Goal: Task Accomplishment & Management: Use online tool/utility

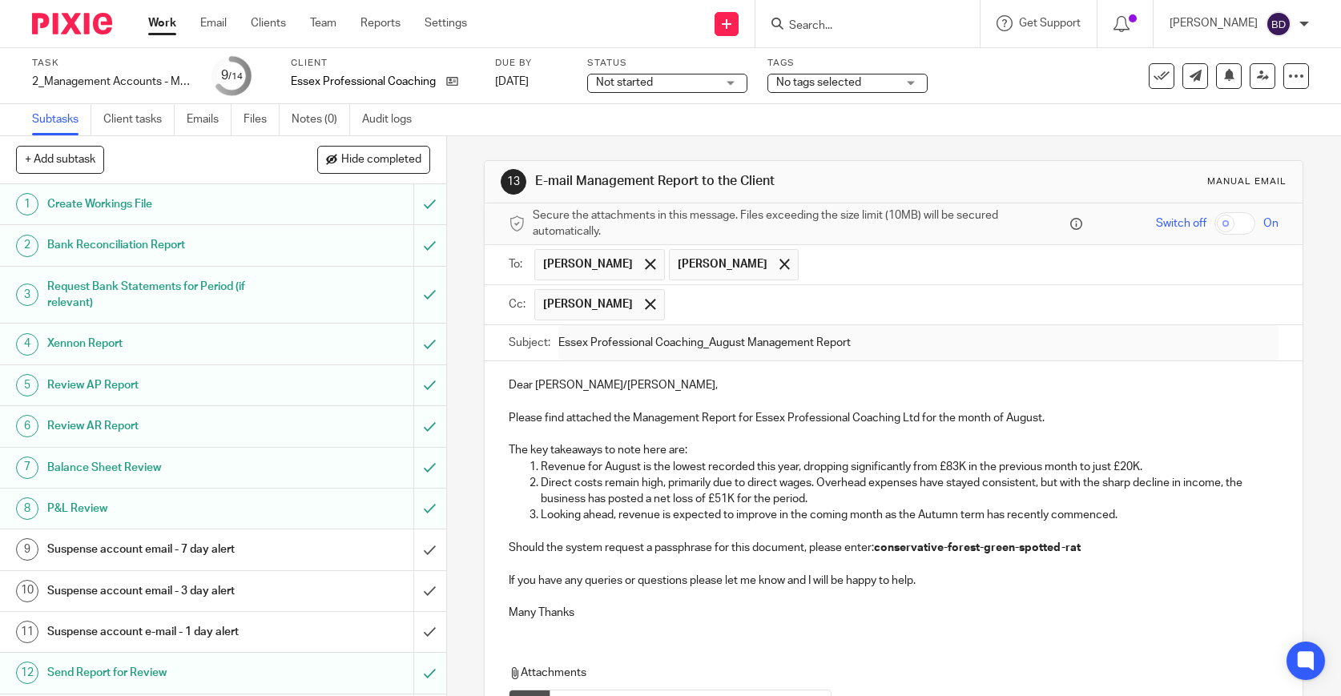
scroll to position [80, 0]
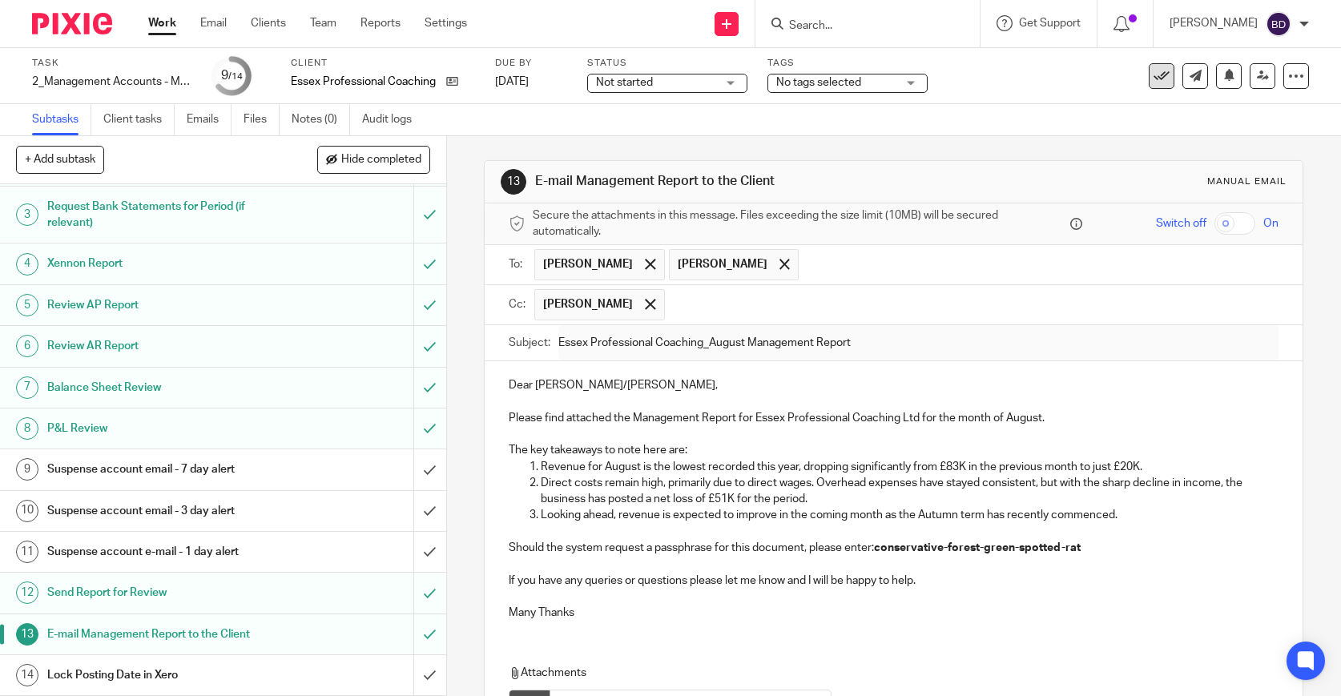
click at [1160, 74] on icon at bounding box center [1162, 76] width 16 height 16
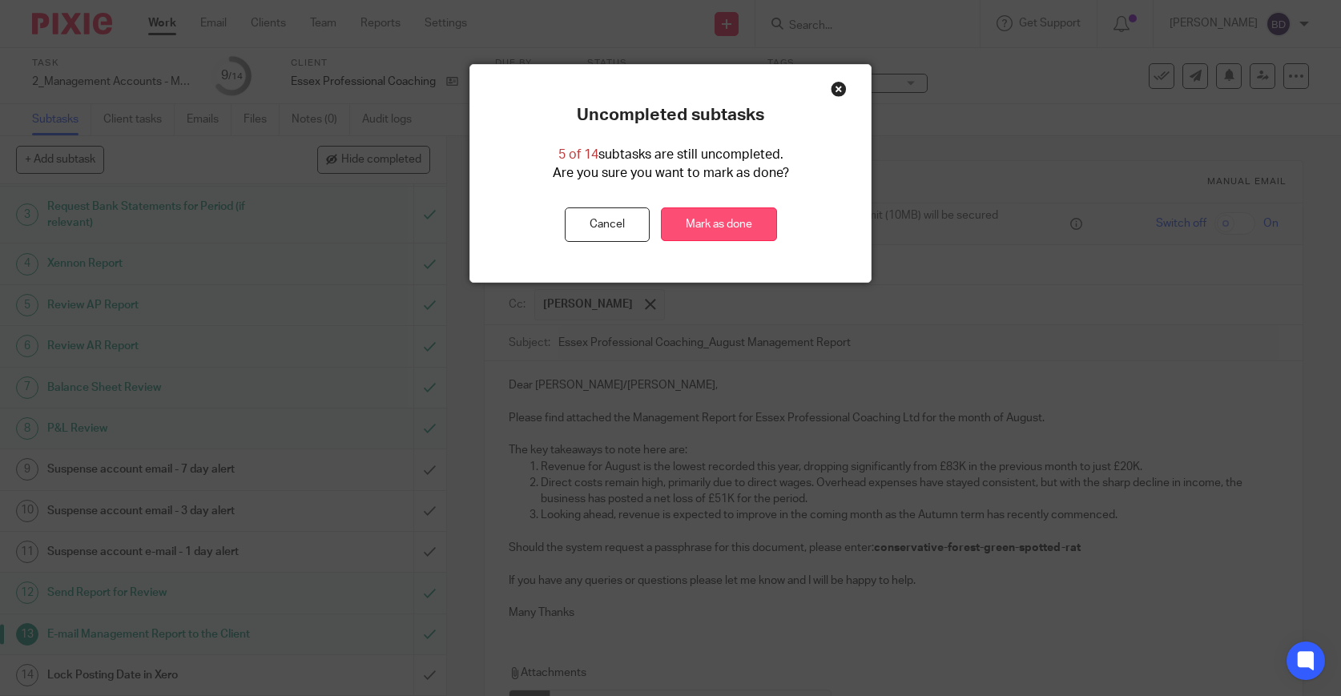
click at [712, 228] on link "Mark as done" at bounding box center [719, 225] width 116 height 34
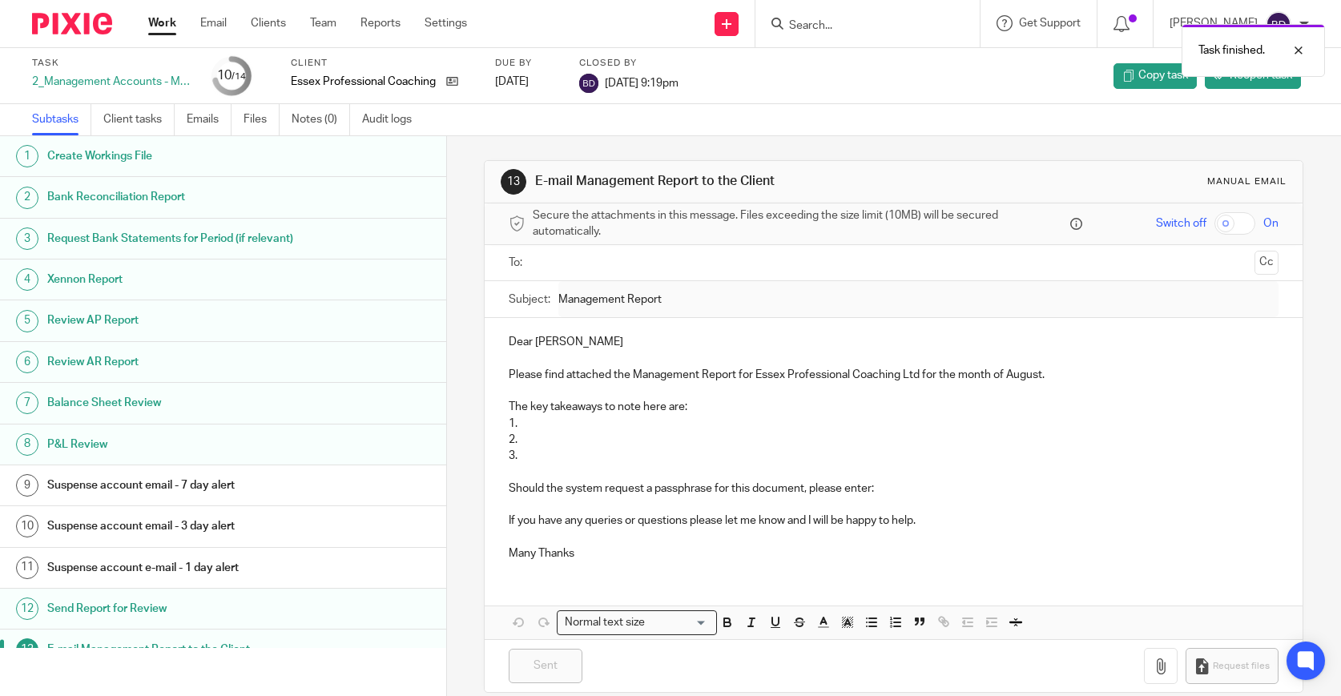
click at [112, 30] on link at bounding box center [74, 24] width 84 height 22
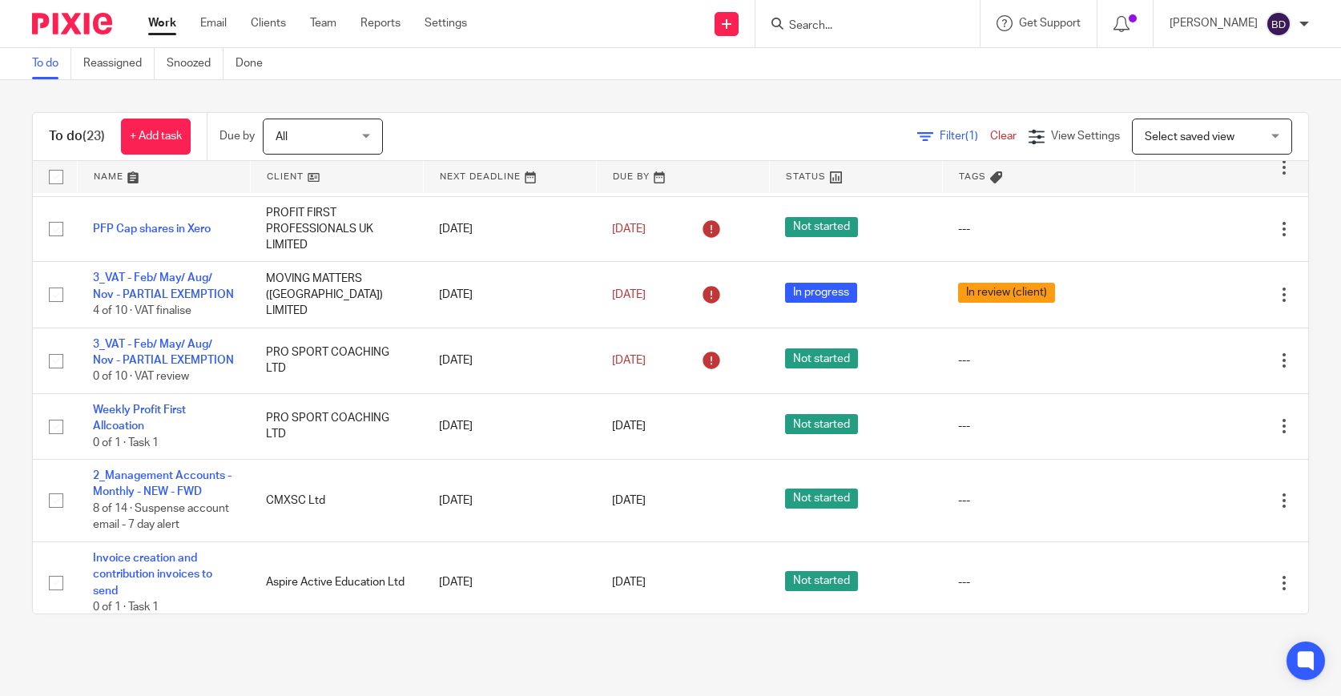
scroll to position [538, 0]
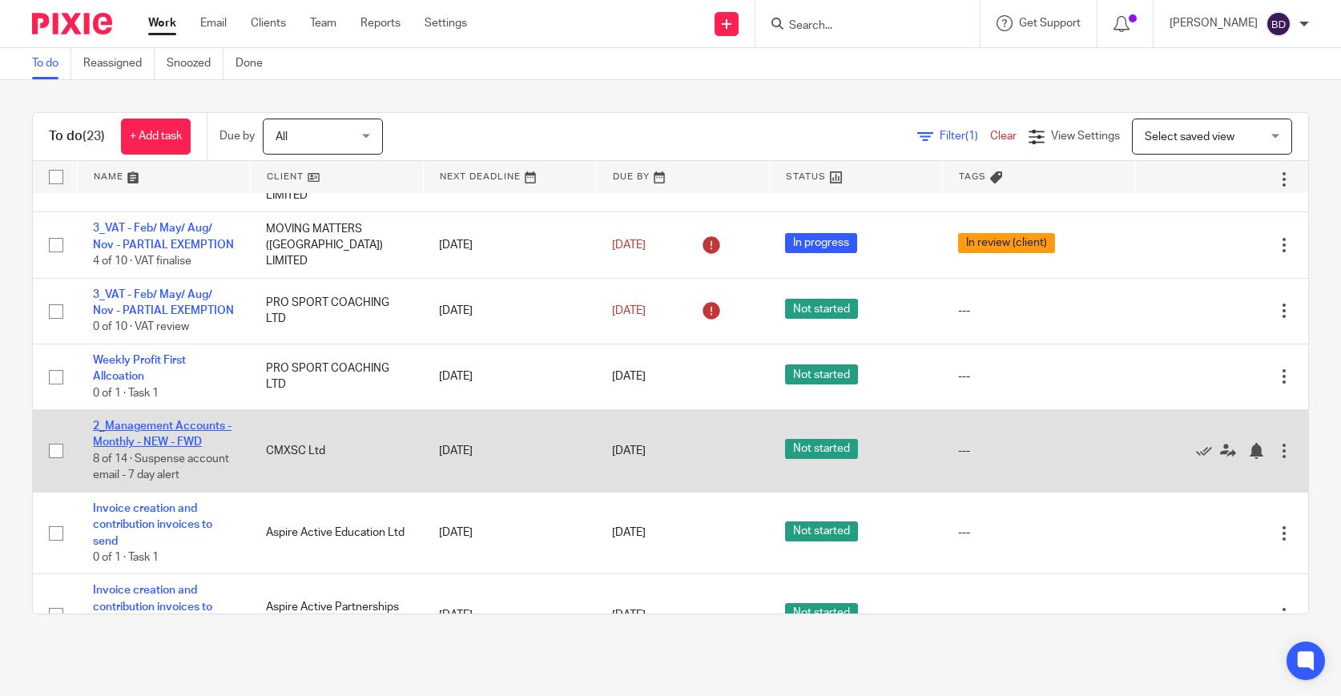
click at [180, 448] on link "2_Management Accounts - Monthly - NEW - FWD" at bounding box center [162, 434] width 139 height 27
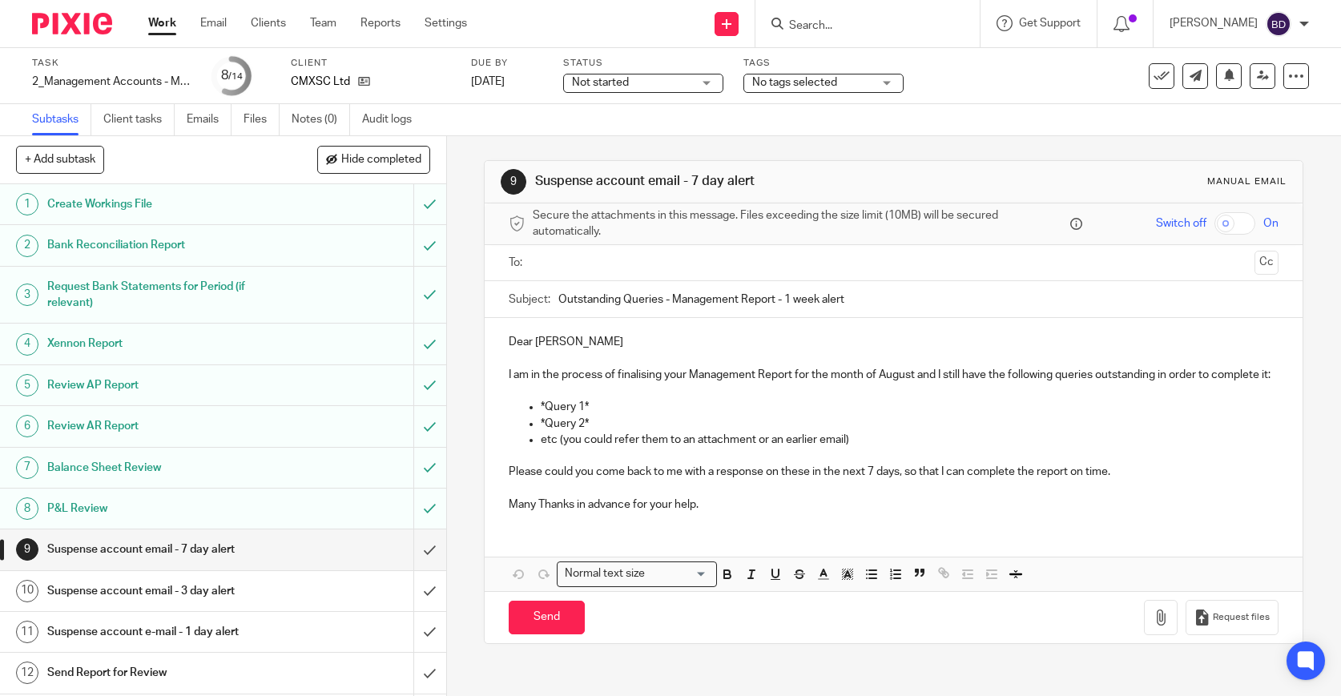
scroll to position [80, 0]
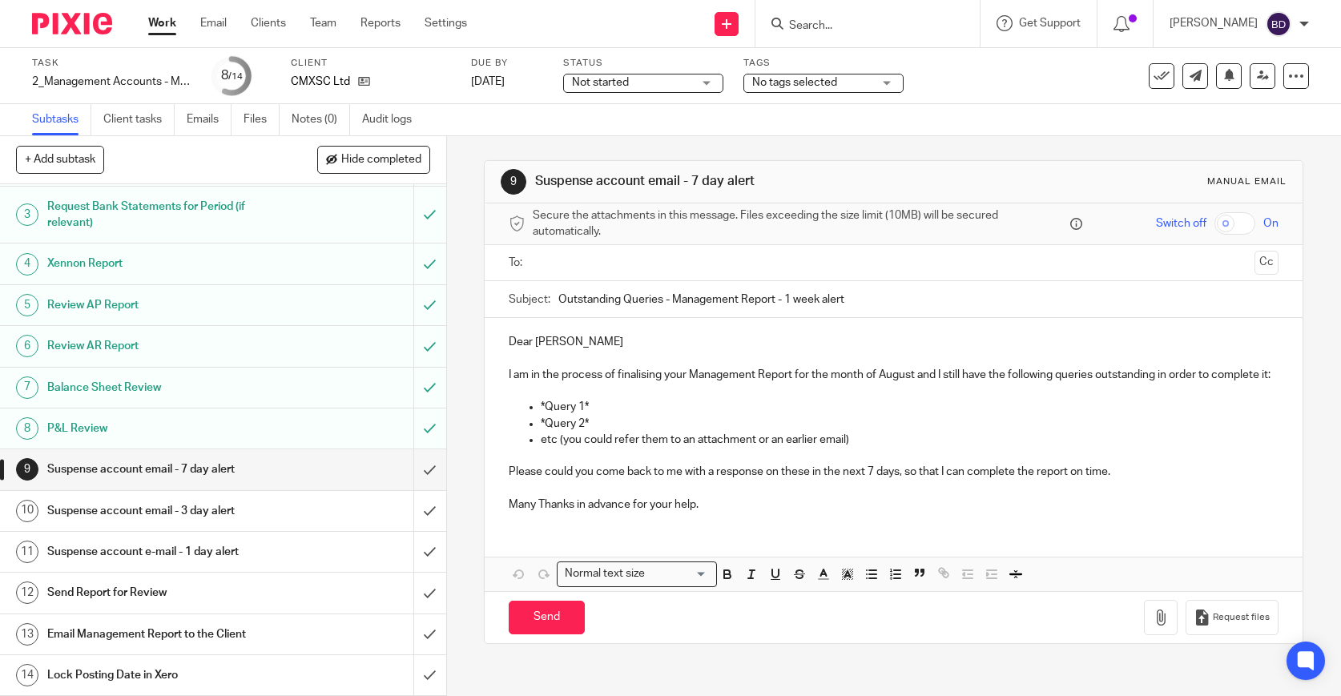
click at [339, 595] on div "Send Report for Review" at bounding box center [222, 593] width 350 height 24
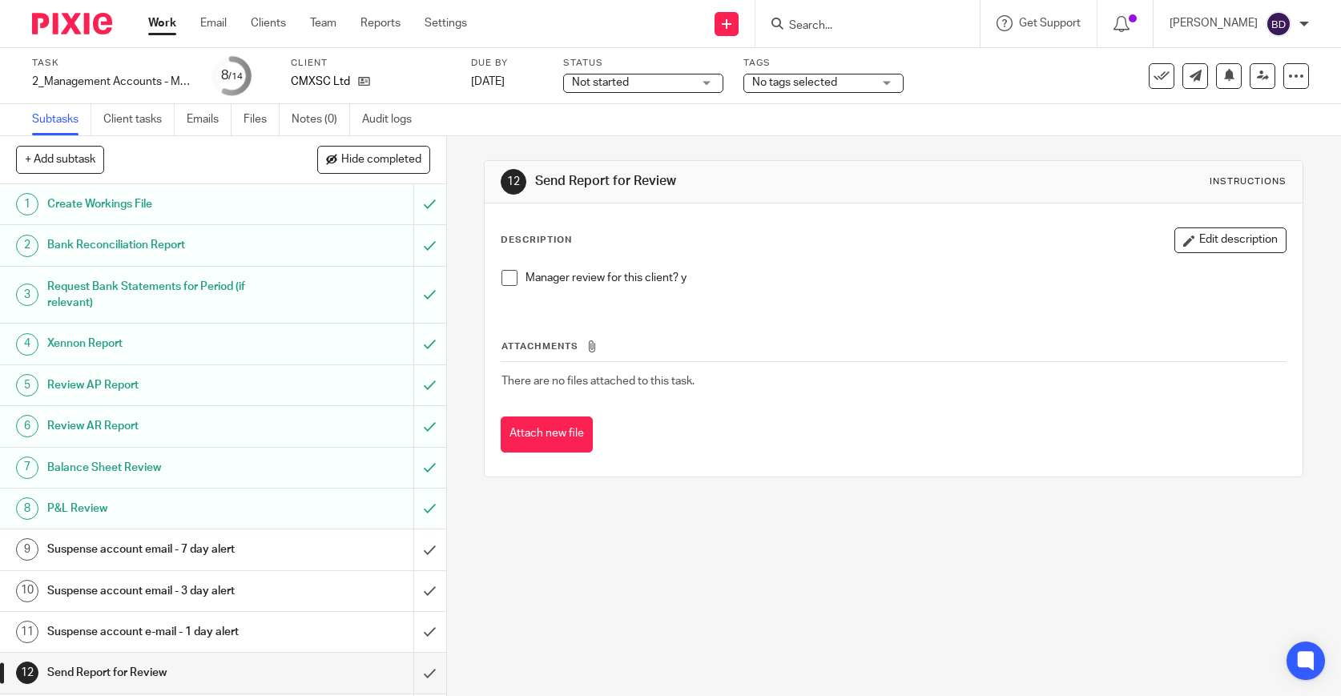
scroll to position [80, 0]
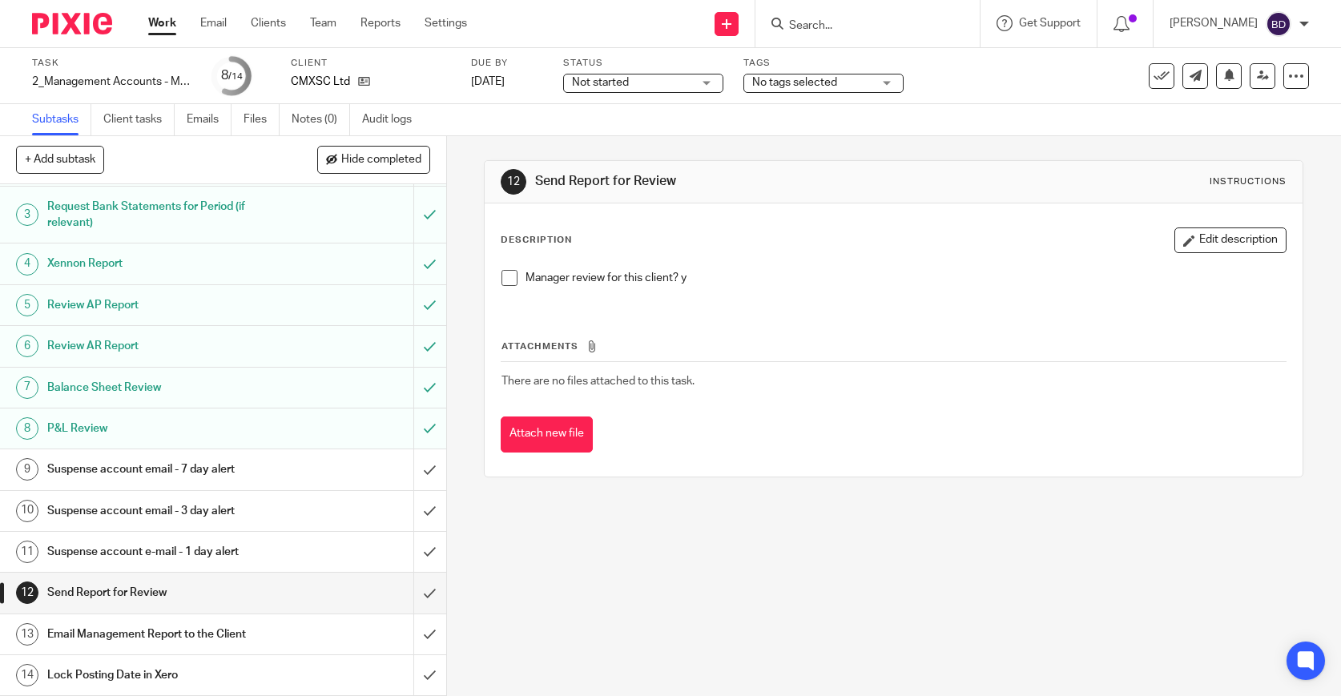
click at [328, 634] on div "Email Management Report to the Client" at bounding box center [222, 635] width 350 height 24
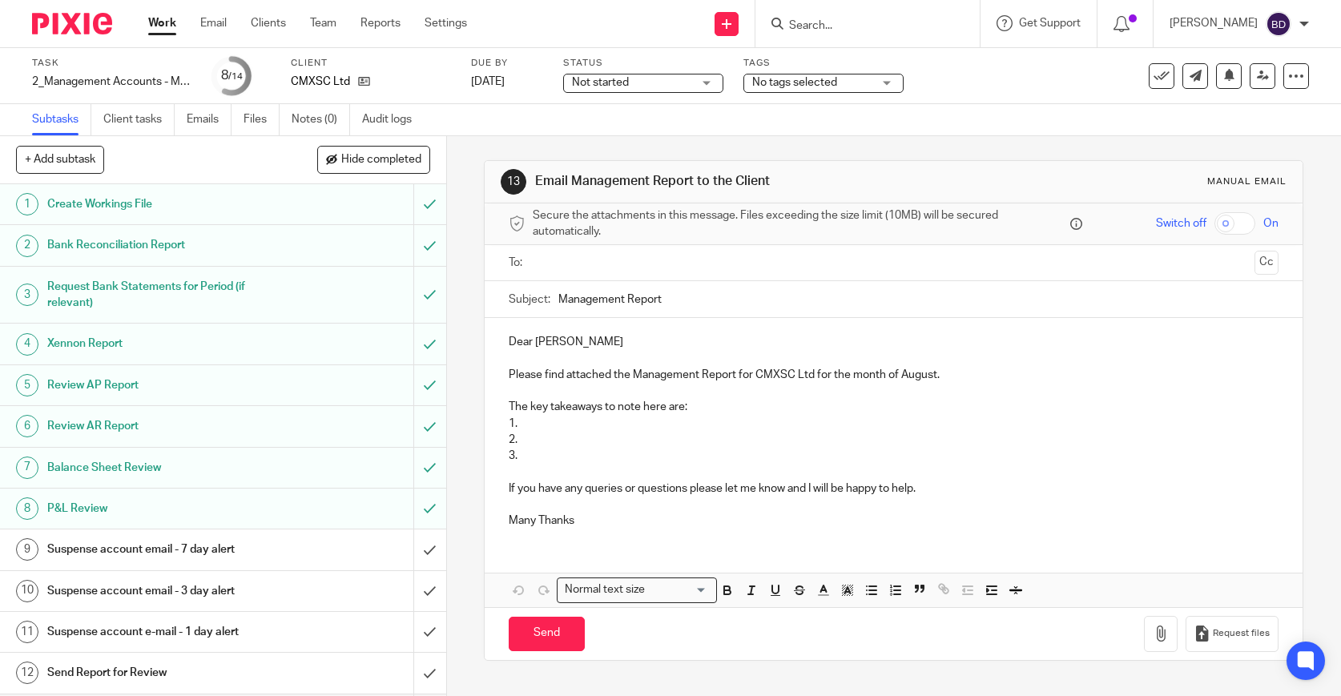
click at [600, 426] on p "1." at bounding box center [894, 424] width 770 height 16
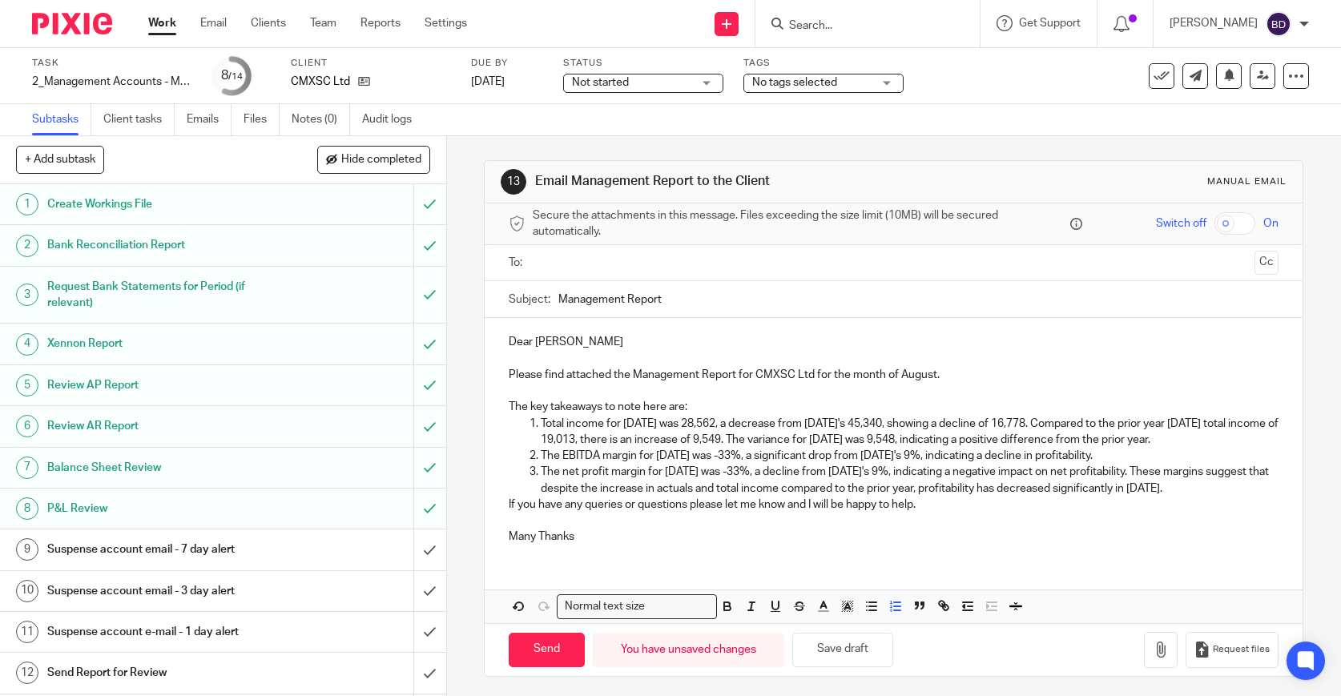
drag, startPoint x: 577, startPoint y: 454, endPoint x: 542, endPoint y: 424, distance: 45.5
click at [542, 424] on p "Total income for [DATE] was 28,562, a decrease from [DATE]'s 45,340, showing a …" at bounding box center [910, 432] width 738 height 33
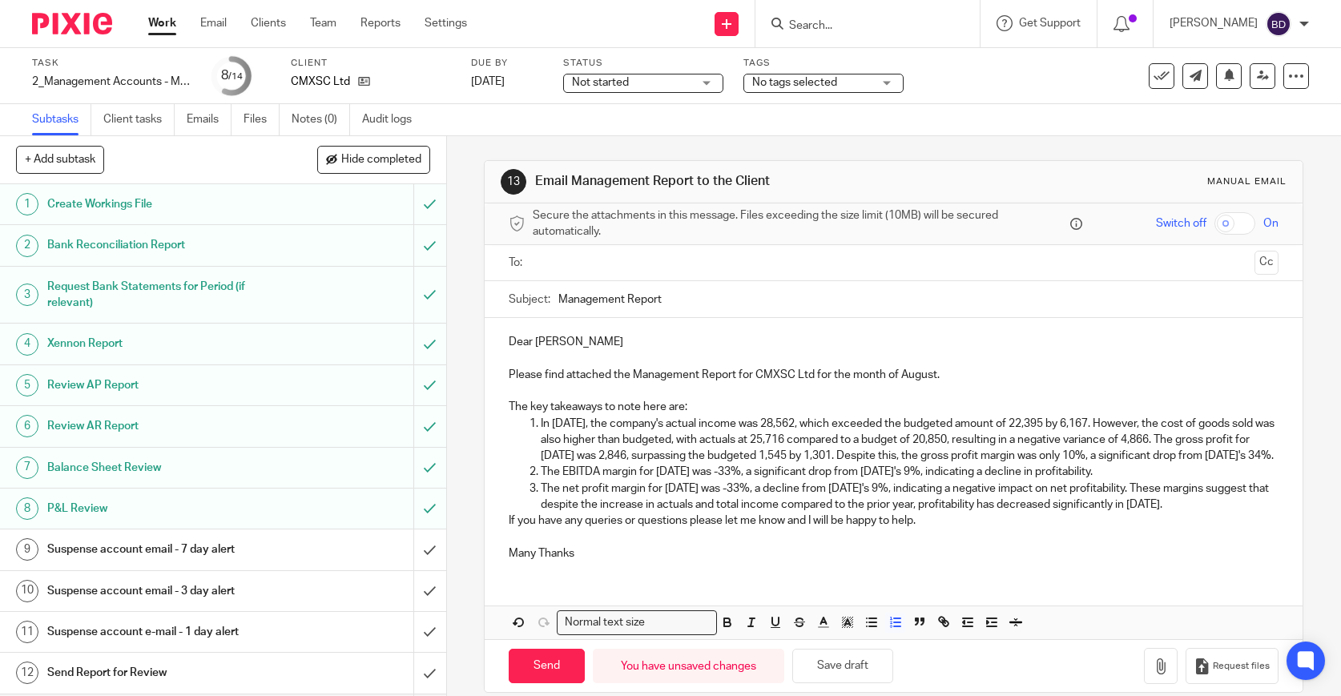
drag, startPoint x: 1160, startPoint y: 490, endPoint x: 542, endPoint y: 489, distance: 617.0
click at [542, 480] on p "The EBITDA margin for [DATE] was -33%, a significant drop from [DATE]'s 9%, ind…" at bounding box center [910, 472] width 738 height 16
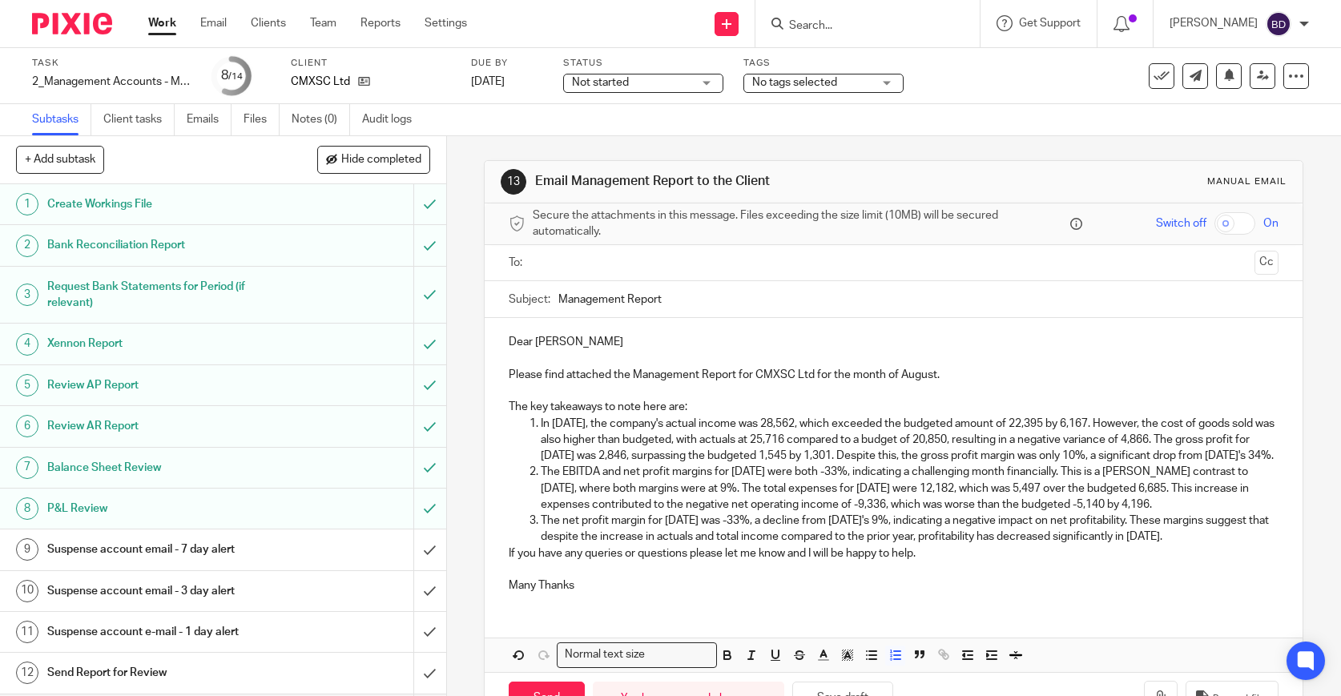
click at [1263, 546] on p "The net profit margin for August 2025 was -33%, a decline from July 2025's 9%, …" at bounding box center [910, 529] width 738 height 33
drag, startPoint x: 1269, startPoint y: 553, endPoint x: 541, endPoint y: 538, distance: 728.5
click at [541, 538] on p "The net profit margin for August 2025 was -33%, a decline from July 2025's 9%, …" at bounding box center [910, 529] width 738 height 33
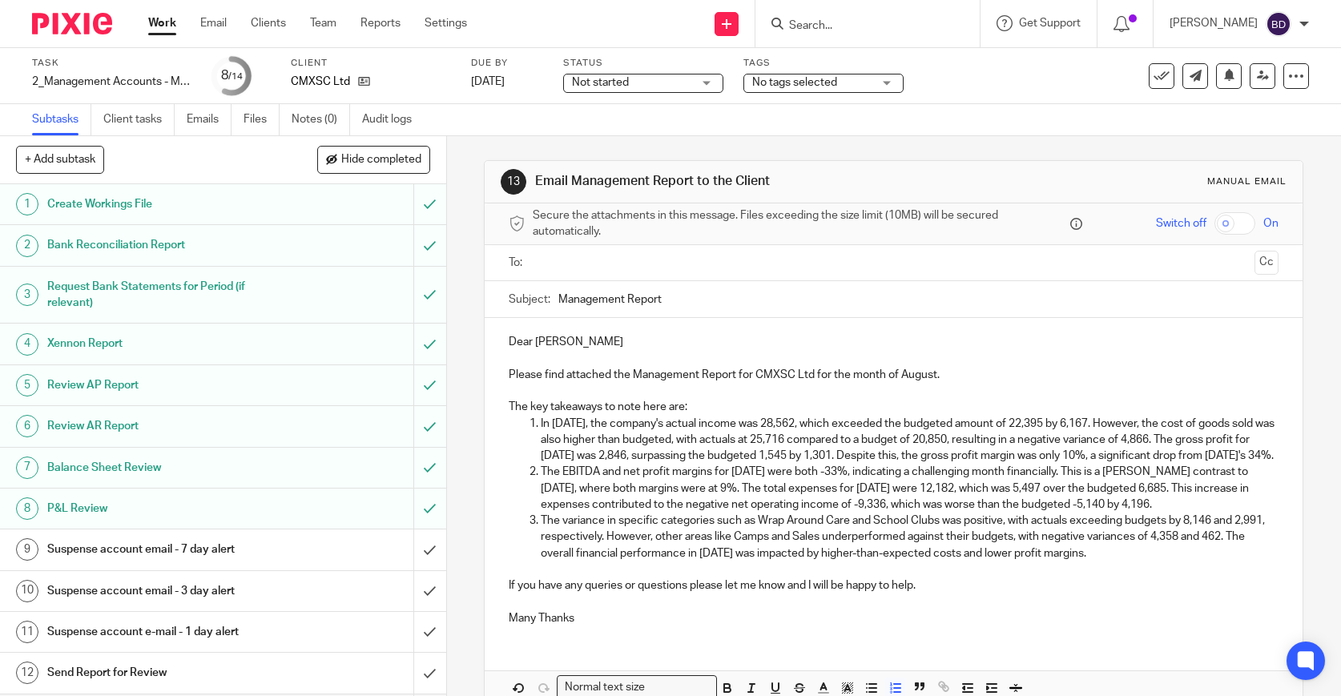
click at [659, 465] on p "In August 2025, the company's actual income was 28,562, which exceeded the budg…" at bounding box center [910, 440] width 738 height 49
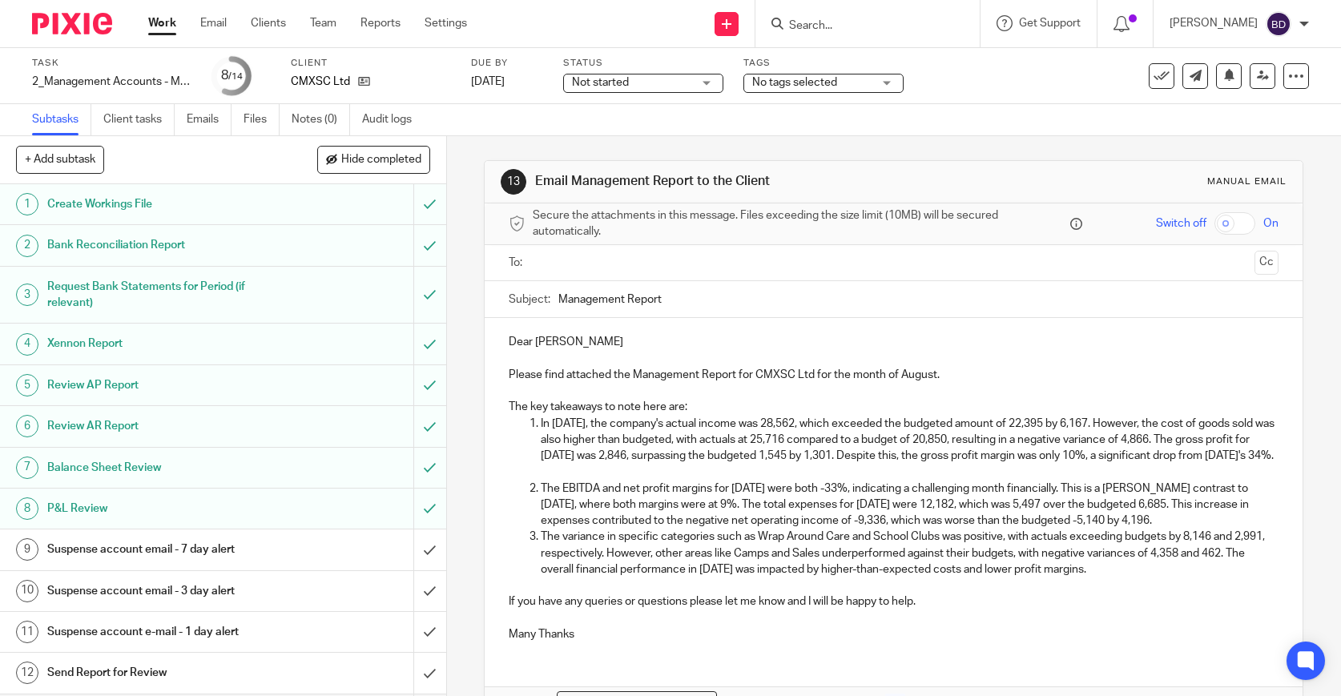
click at [1180, 530] on p "The EBITDA and net profit margins for August 2025 were both -33%, indicating a …" at bounding box center [910, 505] width 738 height 49
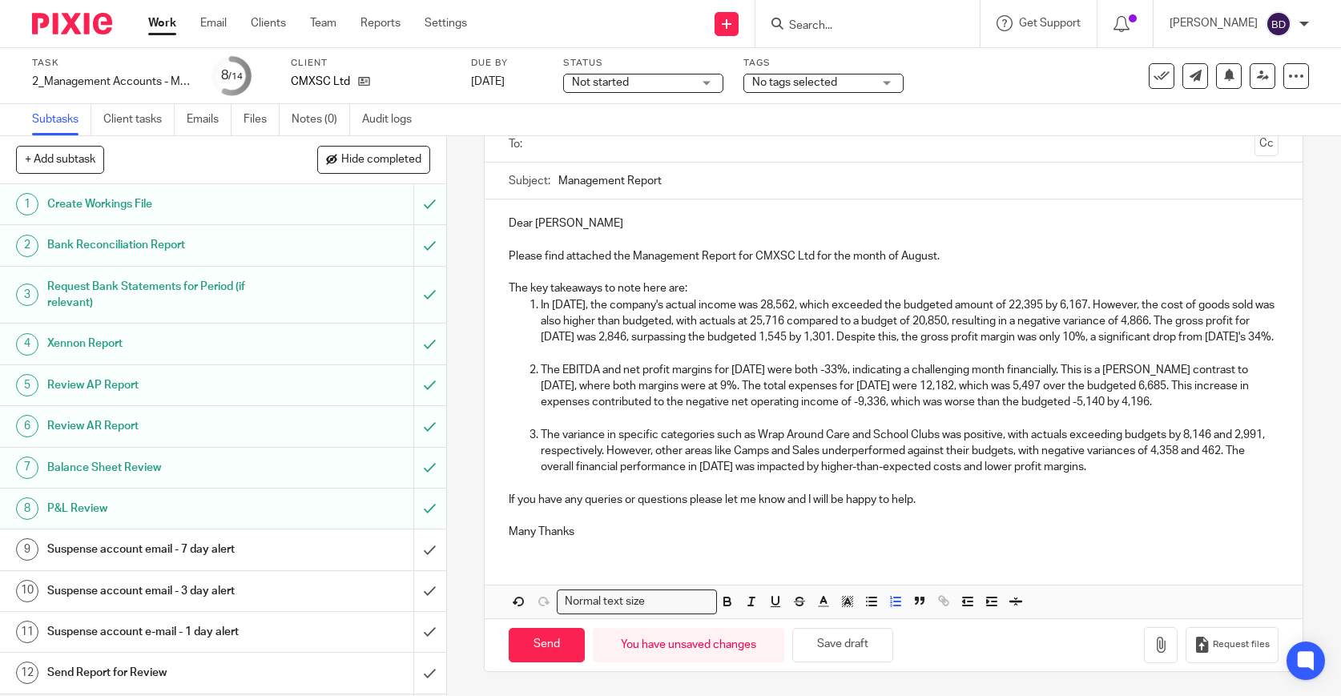
scroll to position [124, 0]
click at [646, 216] on p "Dear Anna" at bounding box center [894, 224] width 770 height 16
click at [558, 172] on div "Subject: Management Report" at bounding box center [894, 181] width 770 height 36
click at [561, 174] on input "Management Report" at bounding box center [919, 181] width 720 height 36
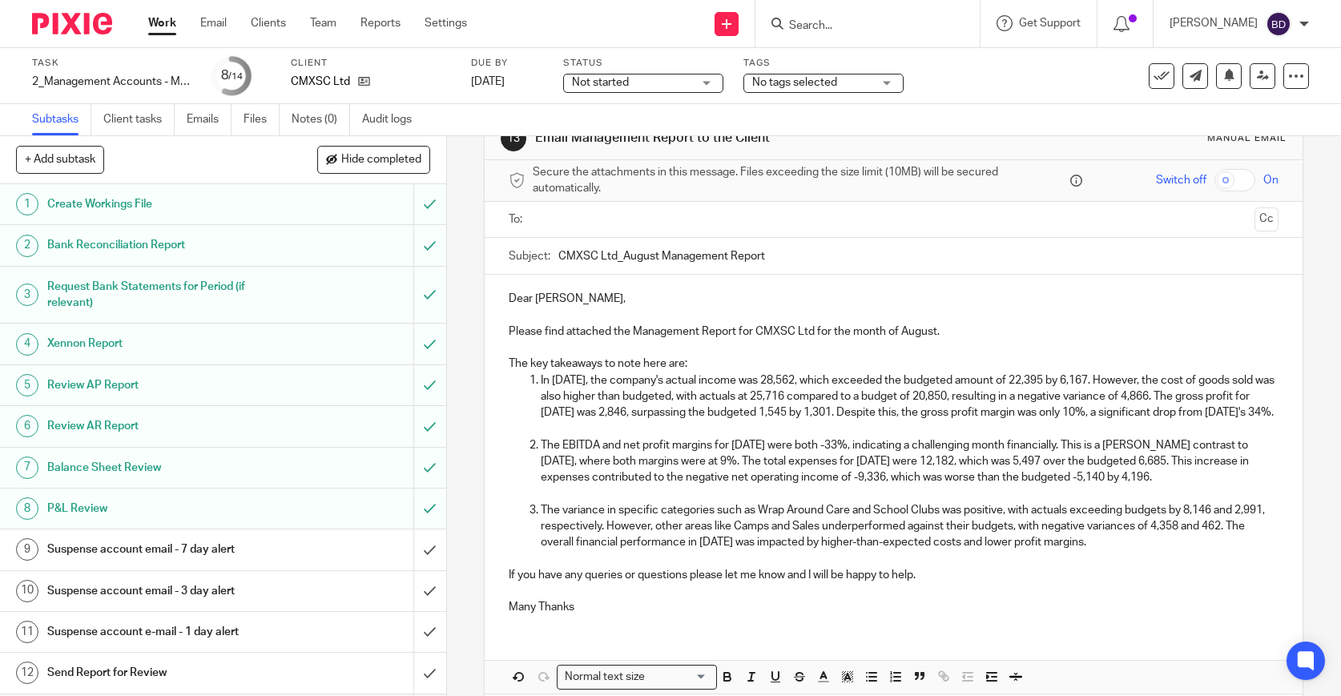
scroll to position [42, 0]
type input "CMXSC Ltd_August Management Report"
click at [637, 219] on input "text" at bounding box center [893, 221] width 710 height 18
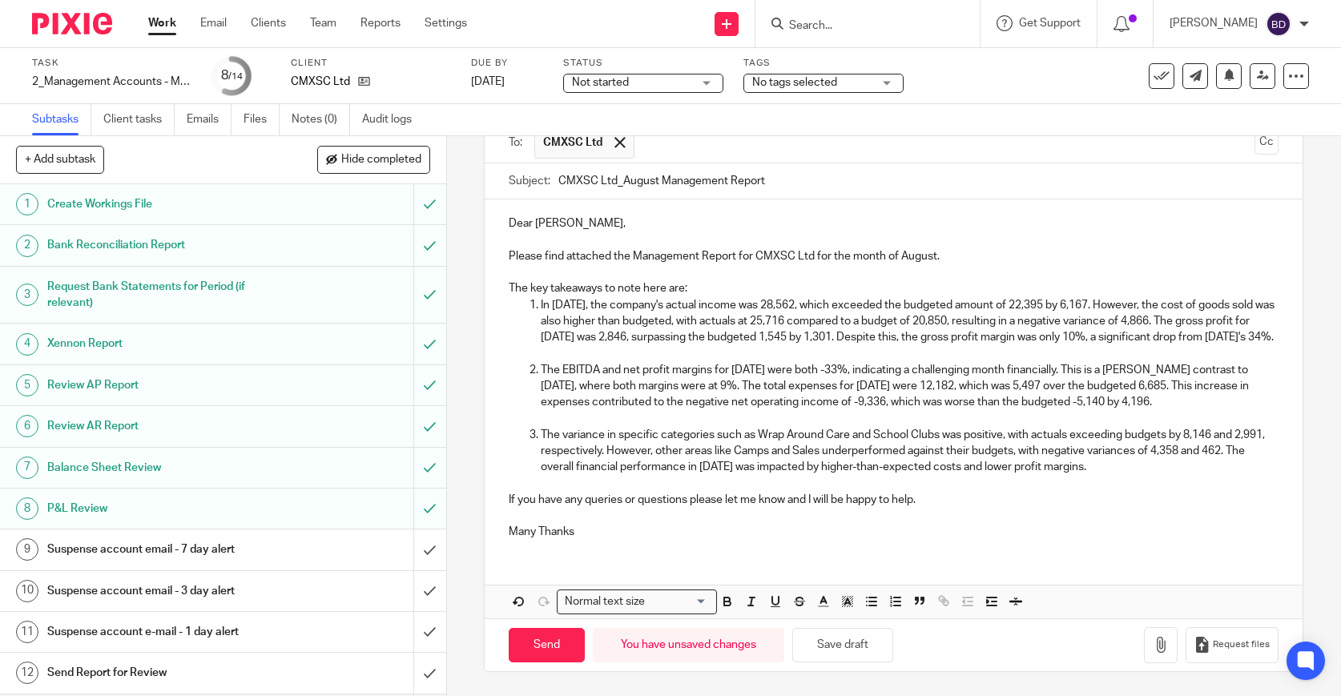
scroll to position [137, 0]
click at [1162, 642] on icon "button" at bounding box center [1161, 645] width 16 height 16
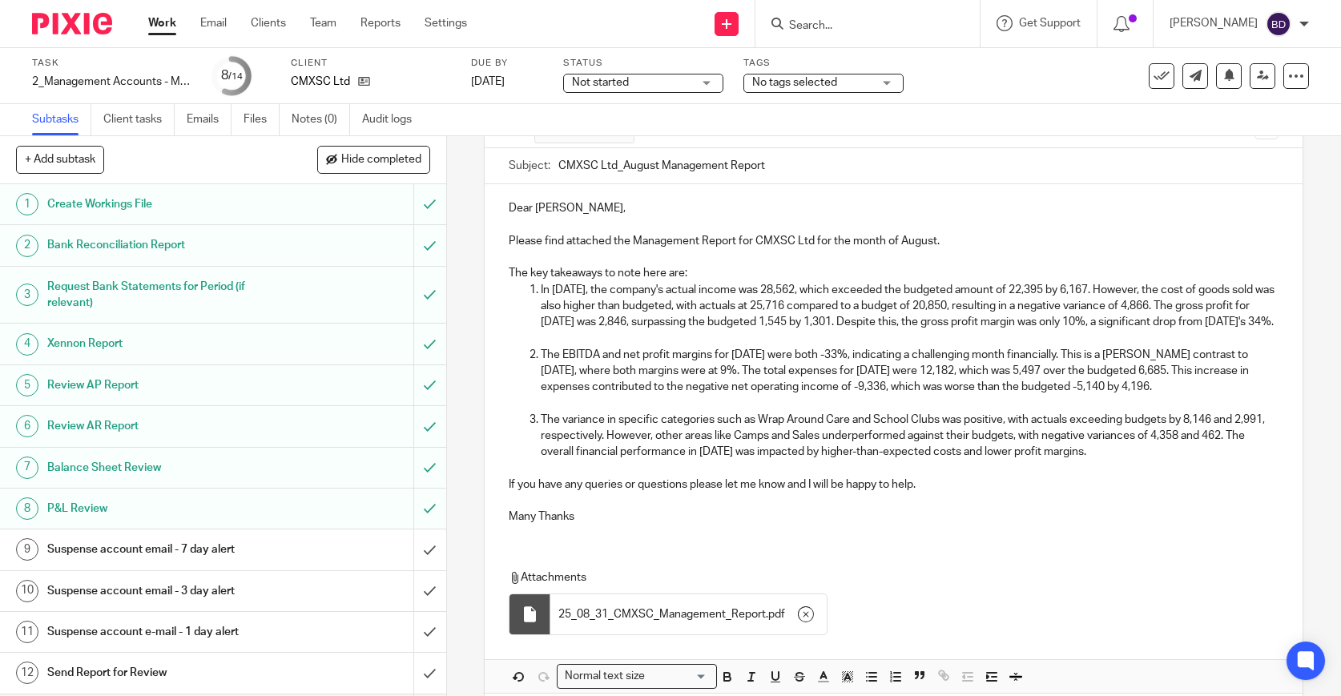
click at [698, 272] on p "The key takeaways to note here are:" at bounding box center [894, 273] width 770 height 16
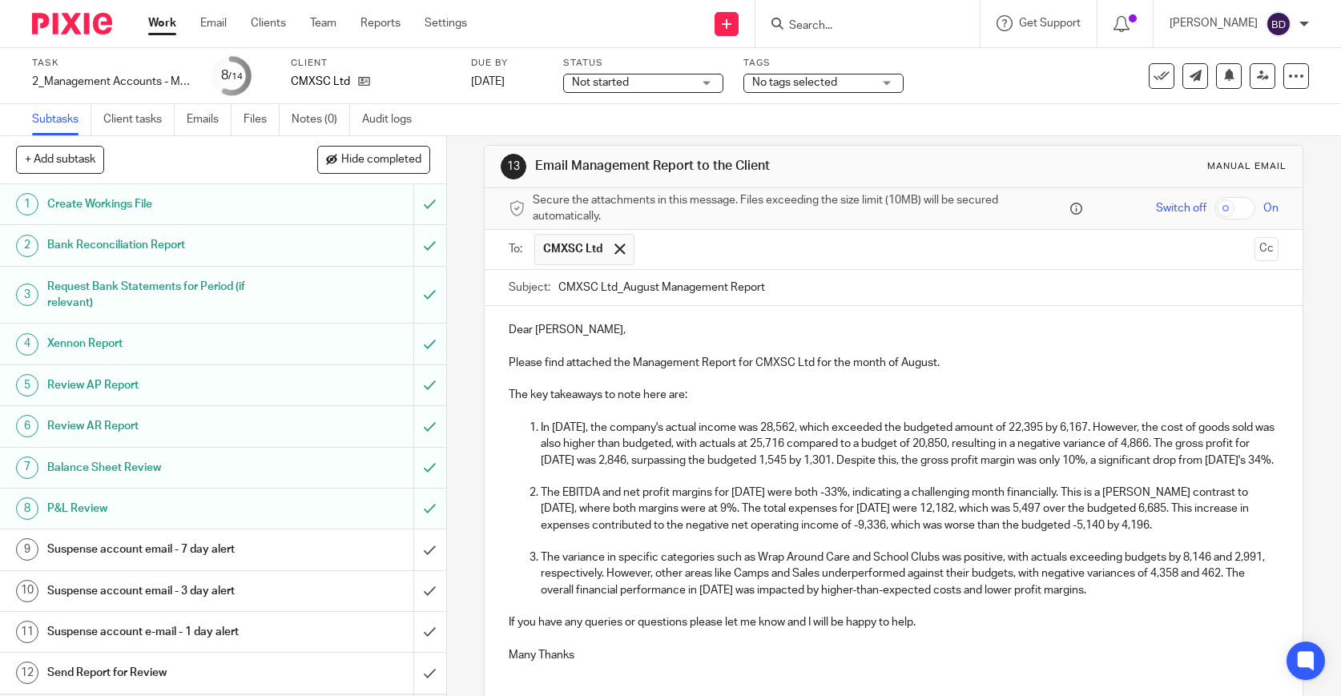
scroll to position [0, 0]
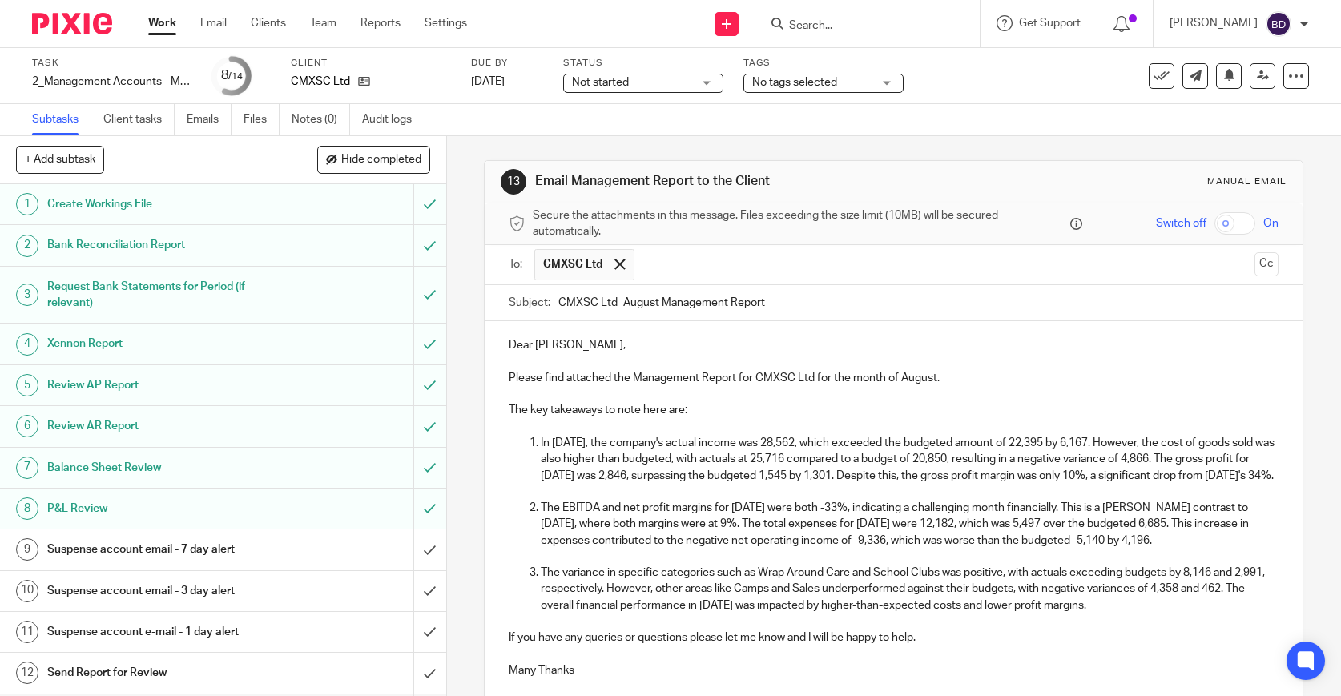
click at [627, 84] on span "Not started" at bounding box center [600, 82] width 57 height 11
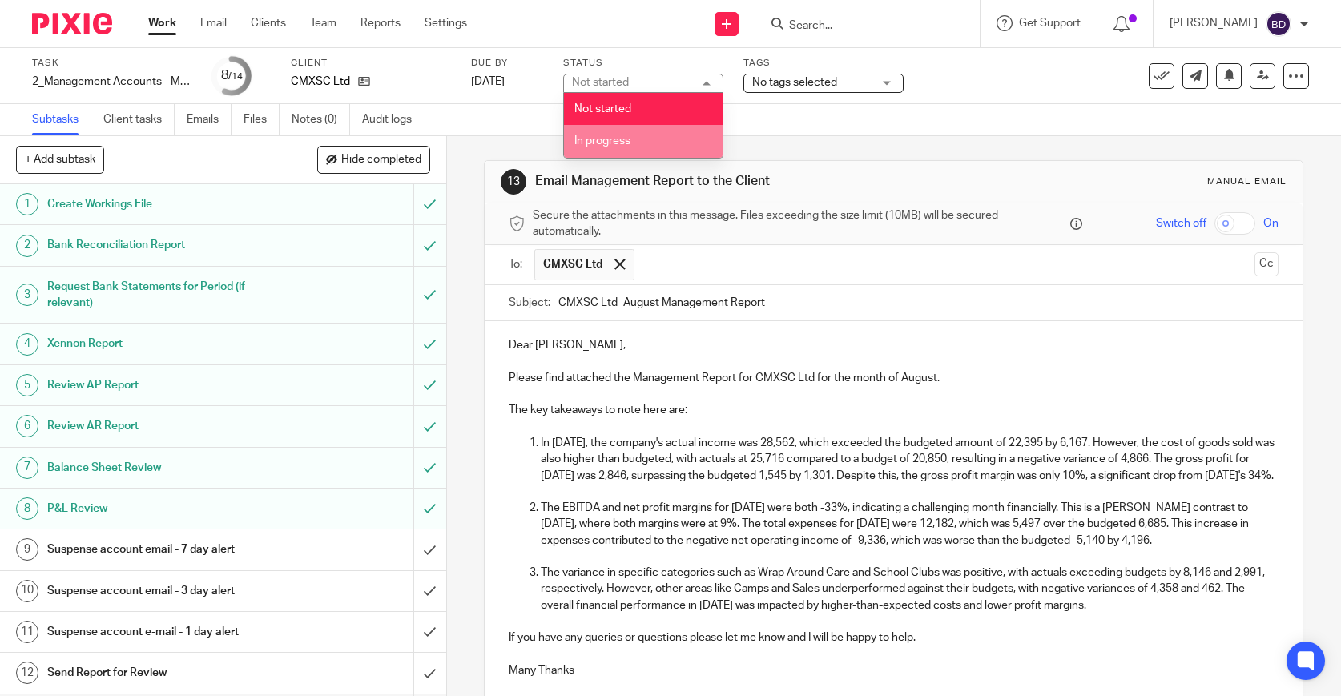
click at [615, 141] on span "In progress" at bounding box center [603, 140] width 56 height 11
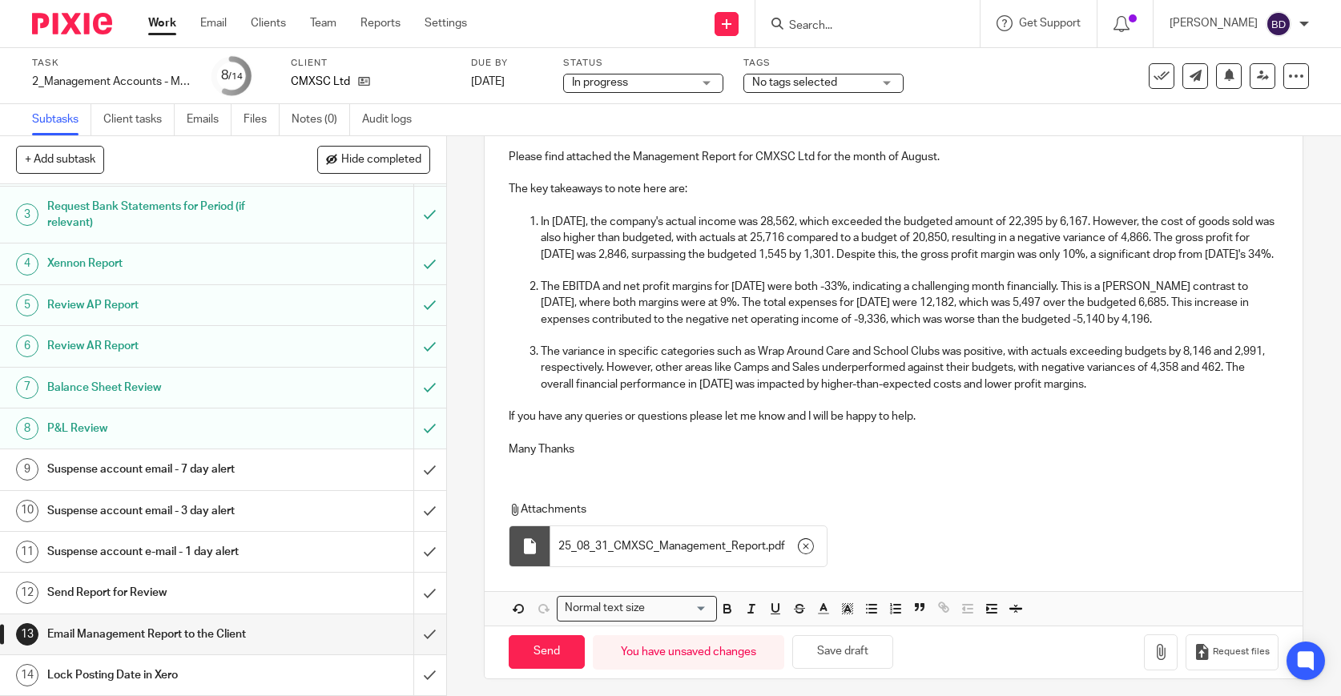
scroll to position [244, 0]
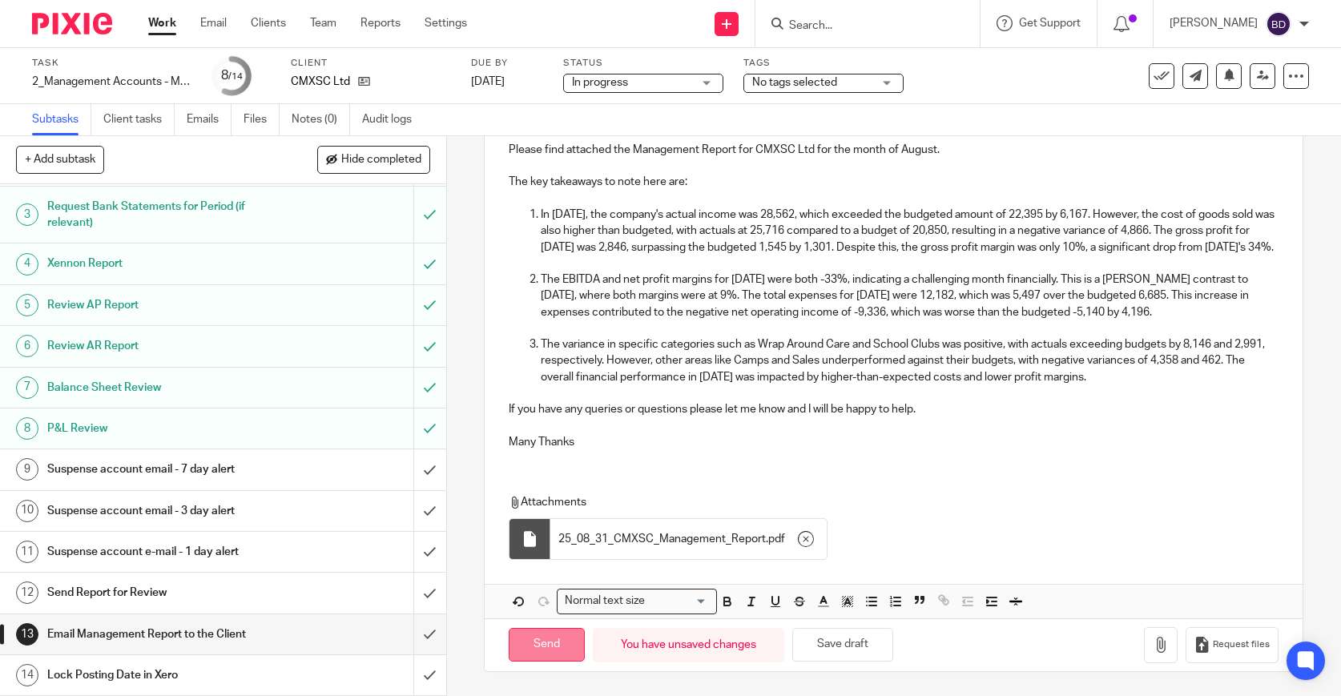
click at [542, 651] on input "Send" at bounding box center [547, 645] width 76 height 34
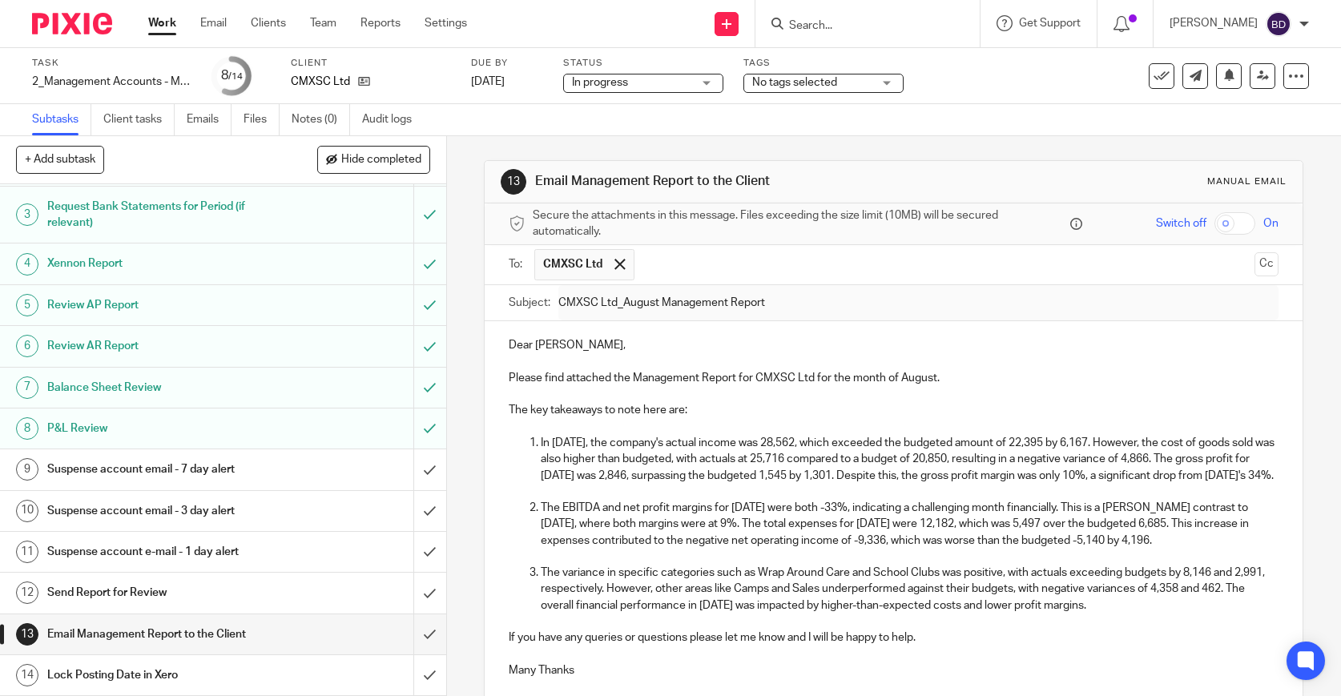
type input "Sent"
click at [1160, 83] on icon at bounding box center [1162, 76] width 16 height 16
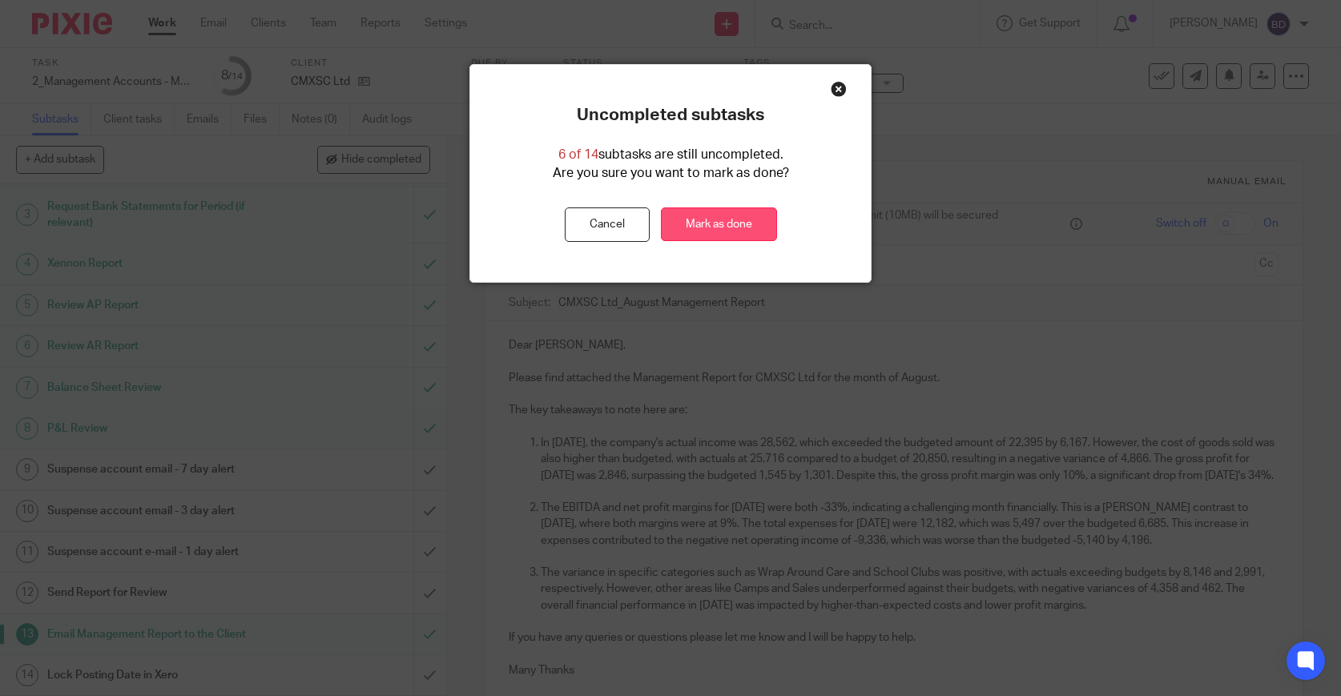
click at [736, 220] on link "Mark as done" at bounding box center [719, 225] width 116 height 34
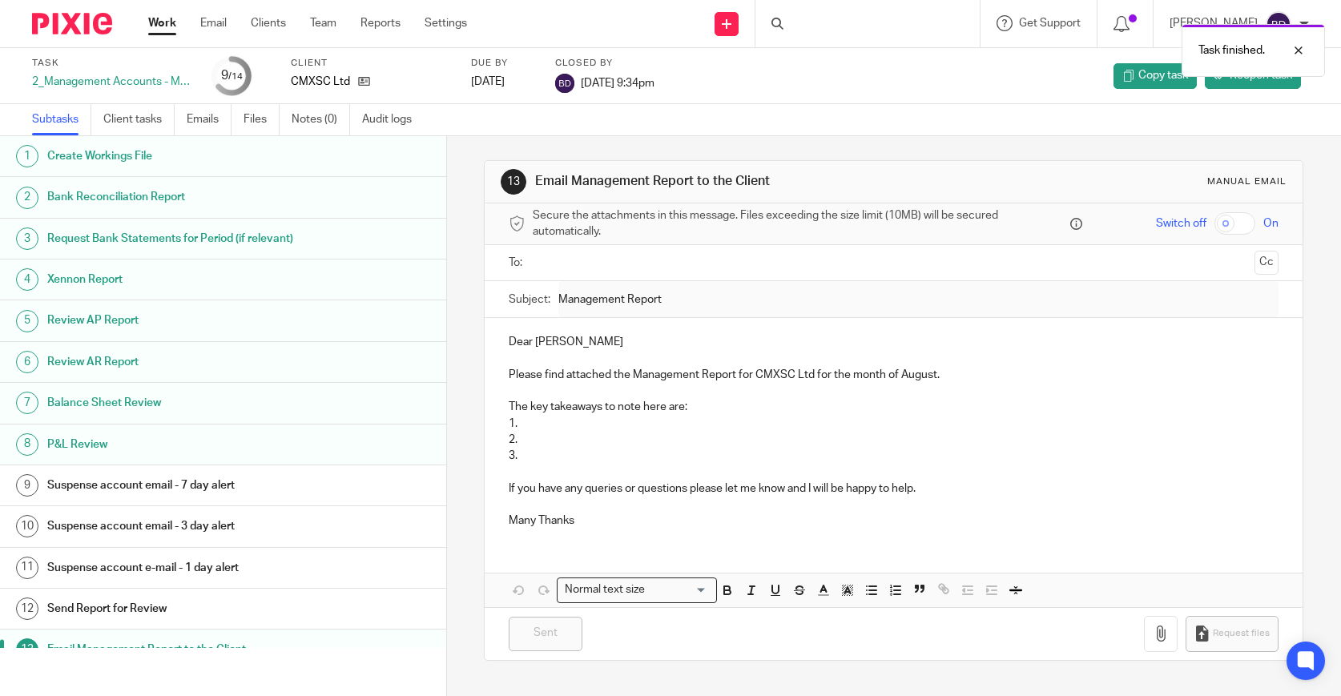
click at [52, 32] on img at bounding box center [72, 24] width 80 height 22
click at [60, 27] on img at bounding box center [72, 24] width 80 height 22
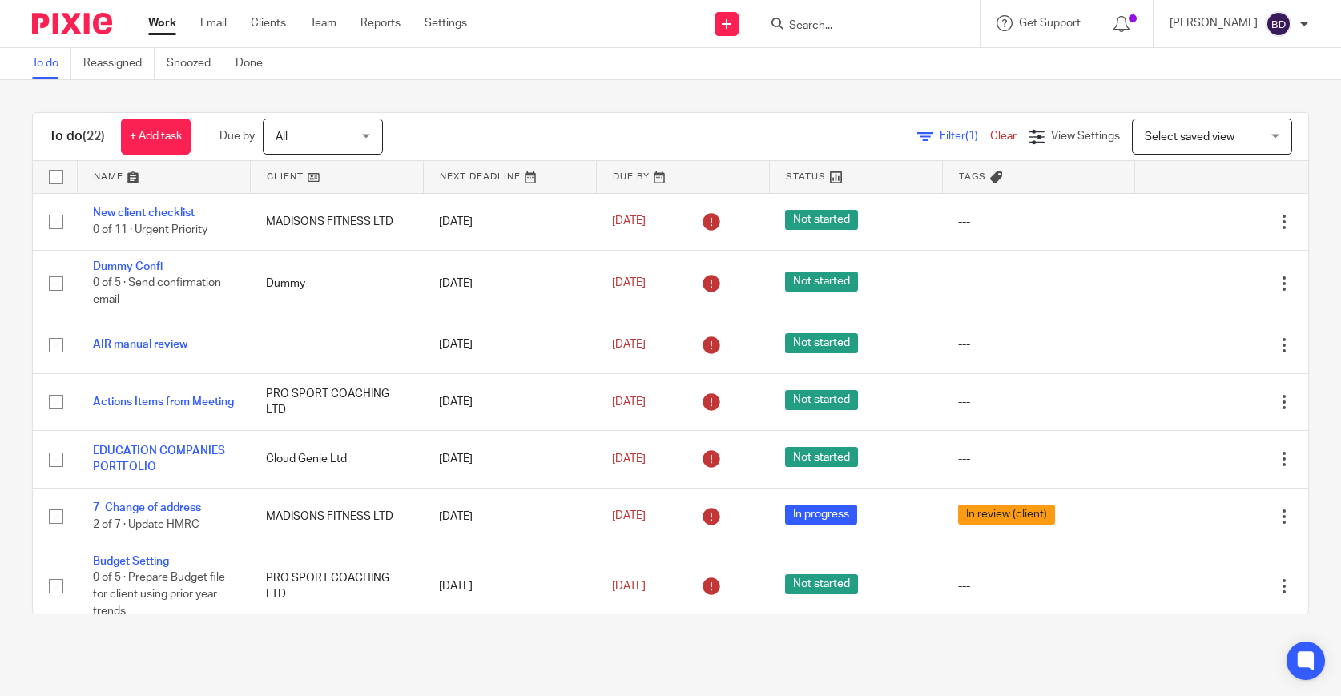
click at [133, 180] on link at bounding box center [164, 177] width 172 height 32
